Goal: Navigation & Orientation: Find specific page/section

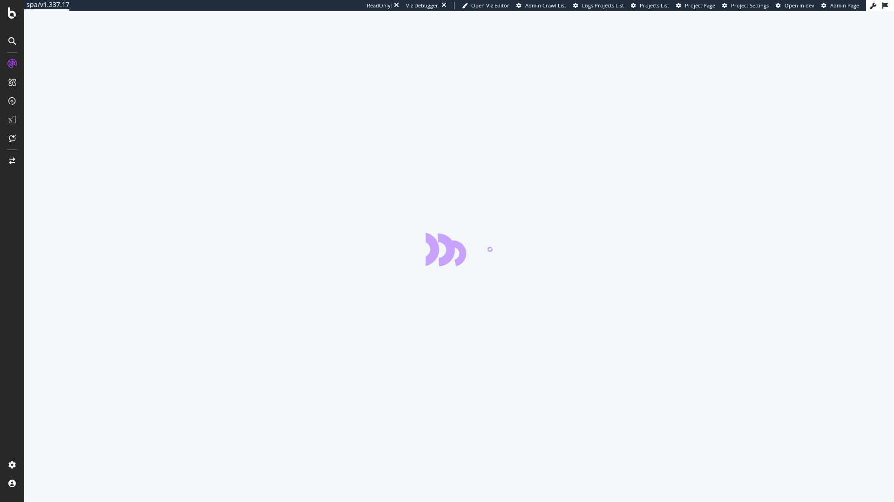
click at [703, 10] on div "ReadOnly: Viz Debugger: Open Viz Editor Admin Crawl List Logs Projects List Pro…" at bounding box center [616, 5] width 499 height 11
click at [702, 7] on span "Project Page" at bounding box center [700, 5] width 30 height 7
